Goal: Information Seeking & Learning: Learn about a topic

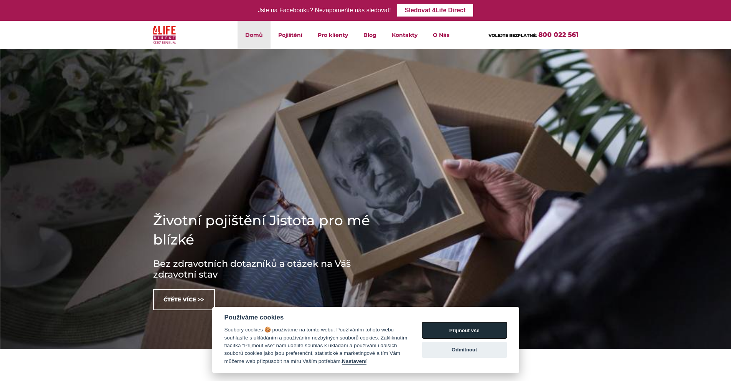
click at [461, 326] on button "Přijmout vše" at bounding box center [464, 330] width 85 height 16
checkbox input "true"
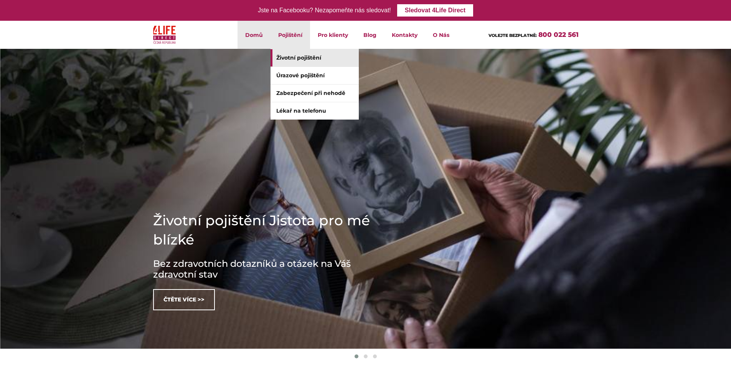
click at [293, 57] on link "Životní pojištění" at bounding box center [315, 57] width 88 height 17
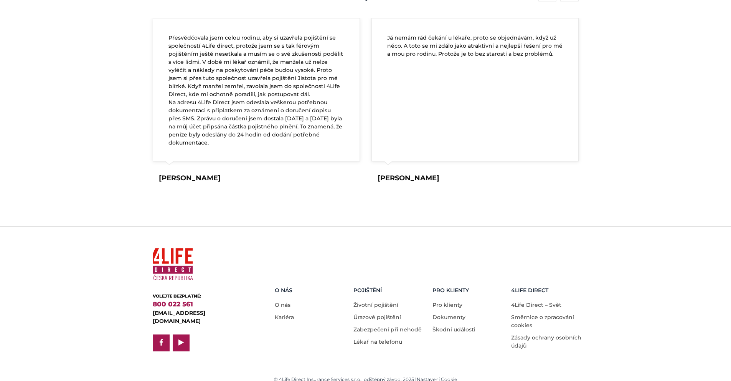
scroll to position [1277, 0]
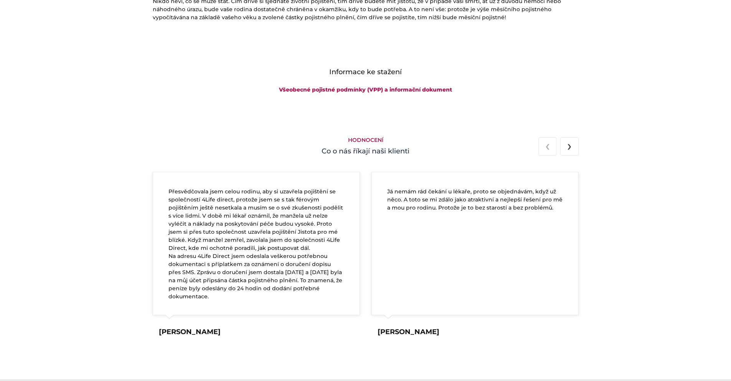
click at [567, 146] on button "›" at bounding box center [570, 146] width 18 height 18
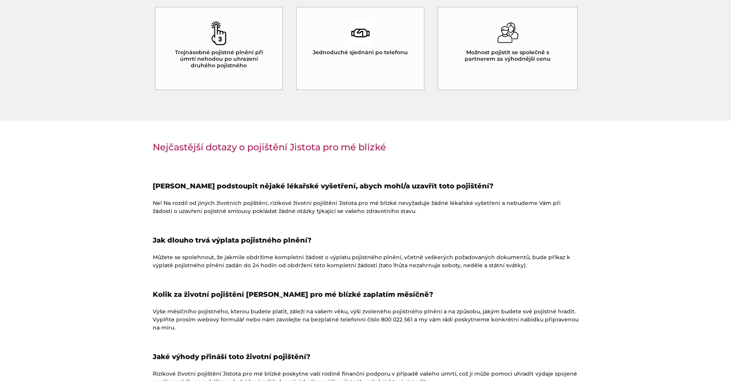
scroll to position [845, 0]
